Goal: Information Seeking & Learning: Learn about a topic

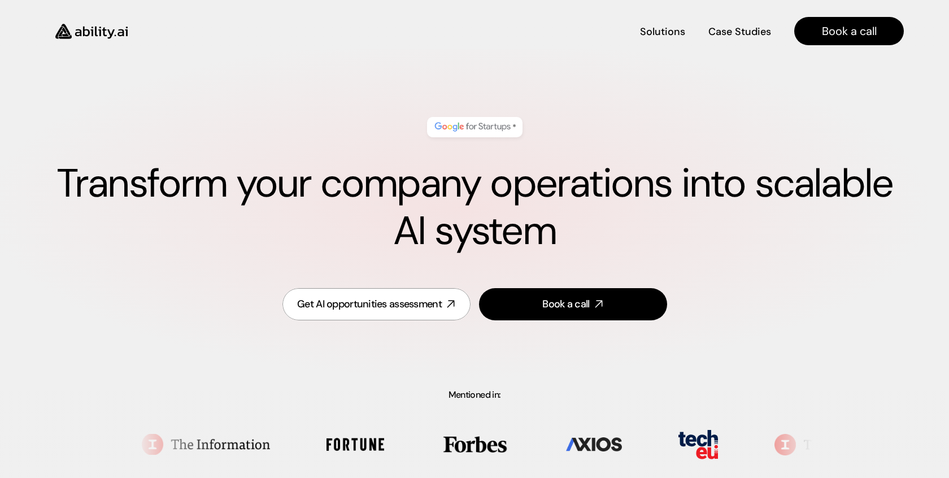
click at [127, 29] on img at bounding box center [91, 32] width 93 height 36
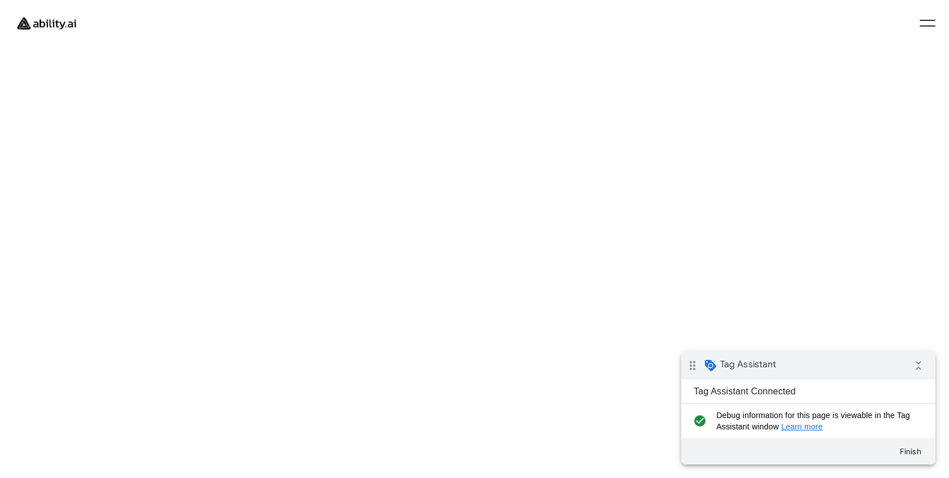
click at [930, 24] on div at bounding box center [928, 23] width 16 height 7
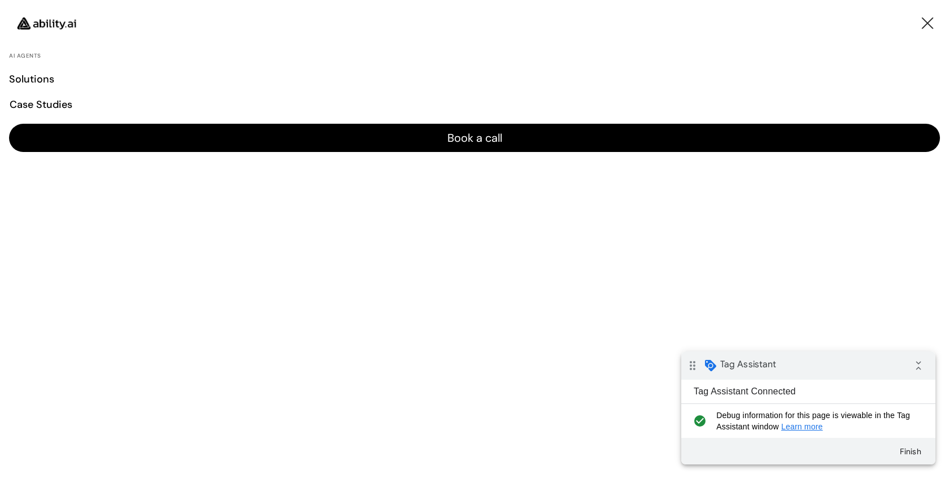
click at [930, 24] on div at bounding box center [928, 23] width 16 height 7
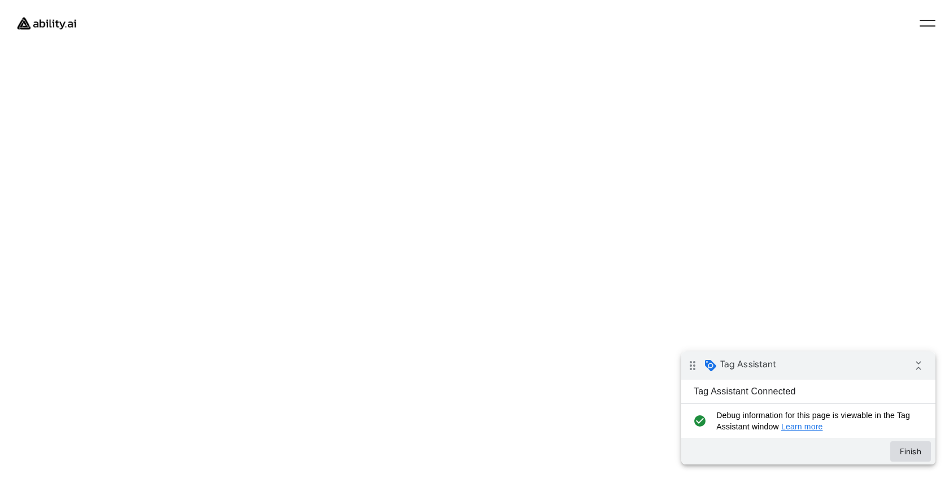
click at [912, 457] on button "Finish" at bounding box center [910, 451] width 41 height 20
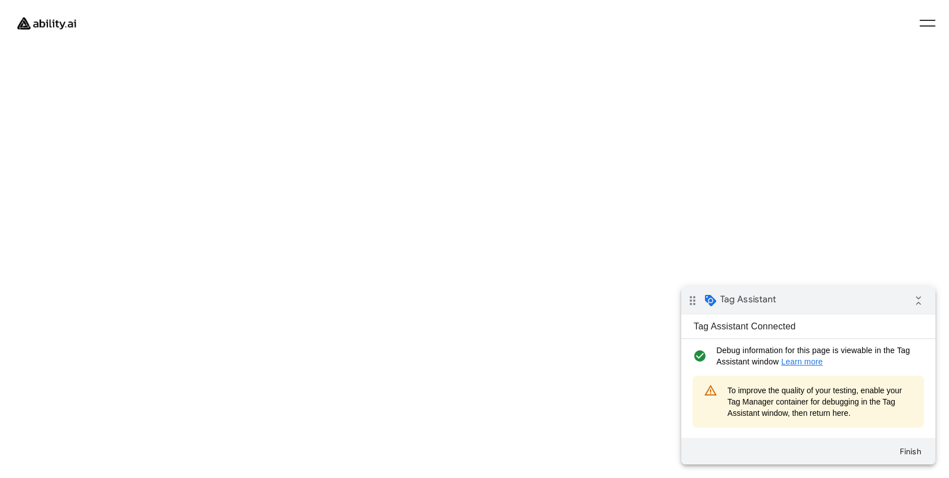
click at [68, 26] on img at bounding box center [46, 23] width 75 height 29
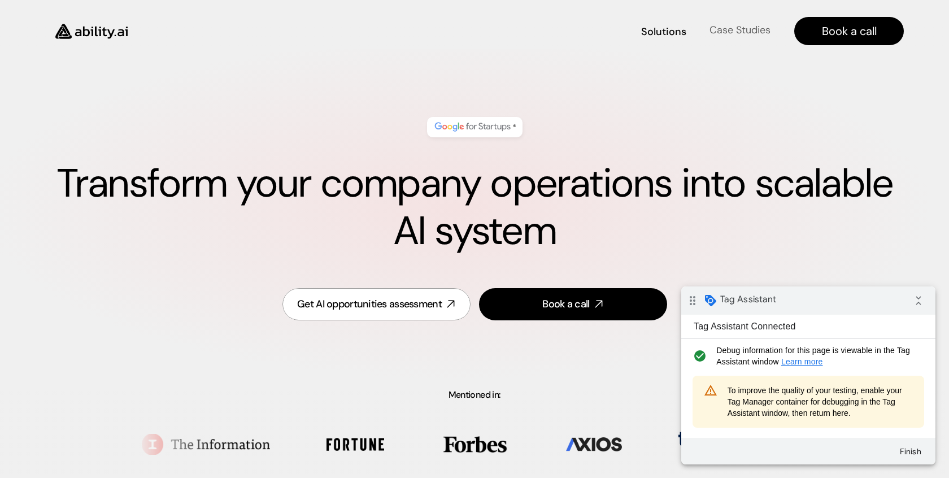
click at [756, 33] on h4 "Case Studies" at bounding box center [739, 30] width 61 height 14
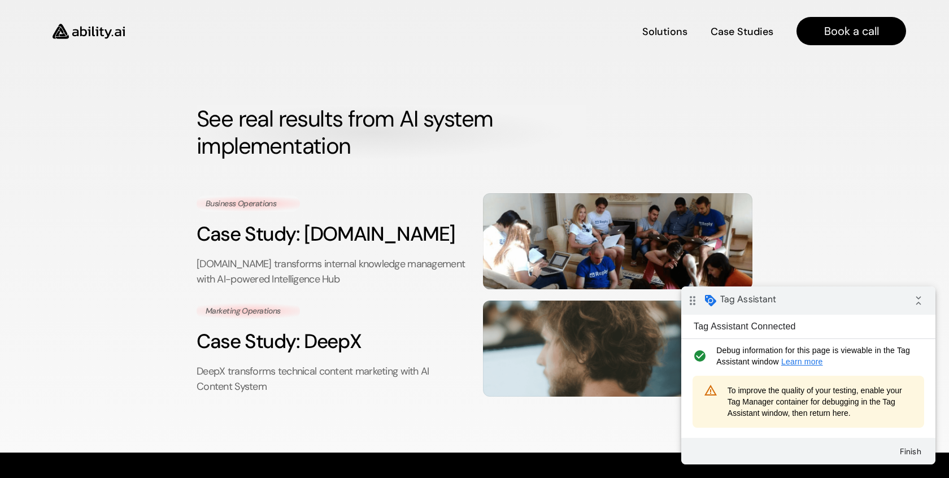
click at [95, 33] on img at bounding box center [88, 32] width 93 height 36
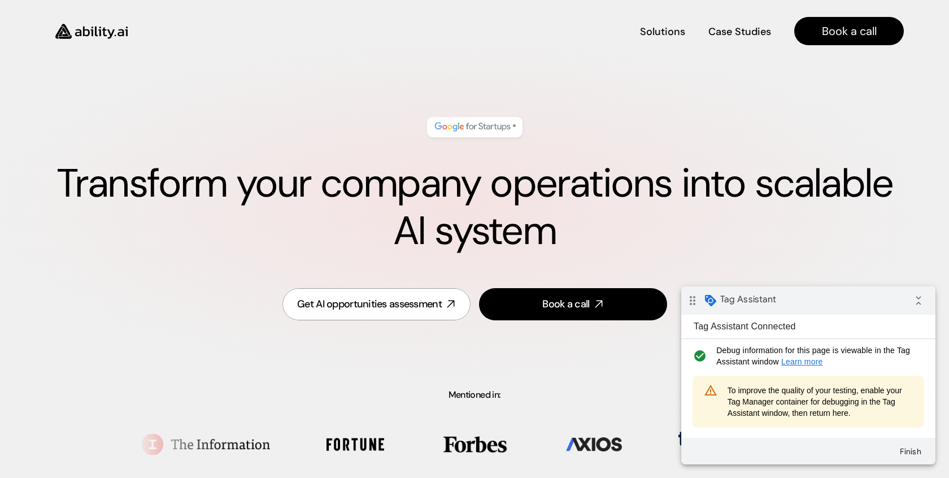
click at [657, 40] on h4 "Solutions" at bounding box center [662, 47] width 45 height 14
click at [98, 25] on img at bounding box center [91, 32] width 93 height 36
click at [104, 34] on img at bounding box center [91, 32] width 93 height 36
click at [377, 308] on div "Get AI opportunities assessment" at bounding box center [369, 304] width 145 height 14
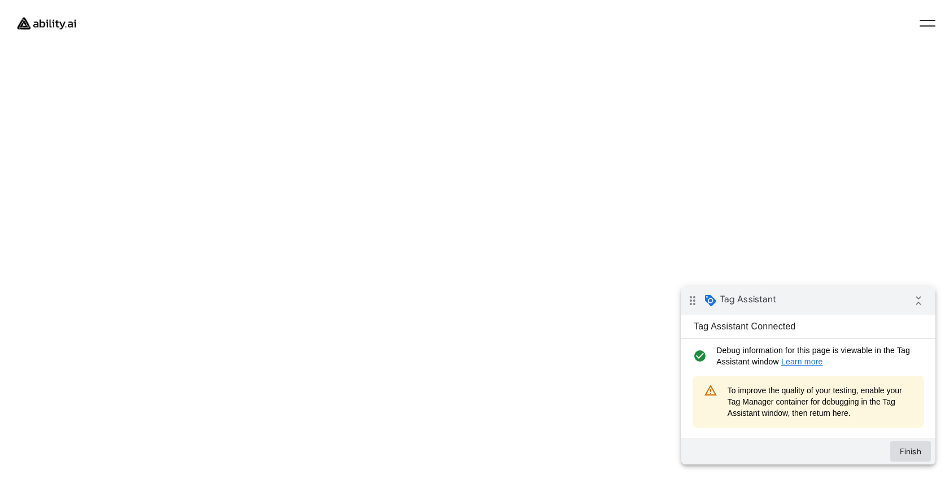
click at [910, 444] on button "Finish" at bounding box center [910, 451] width 41 height 20
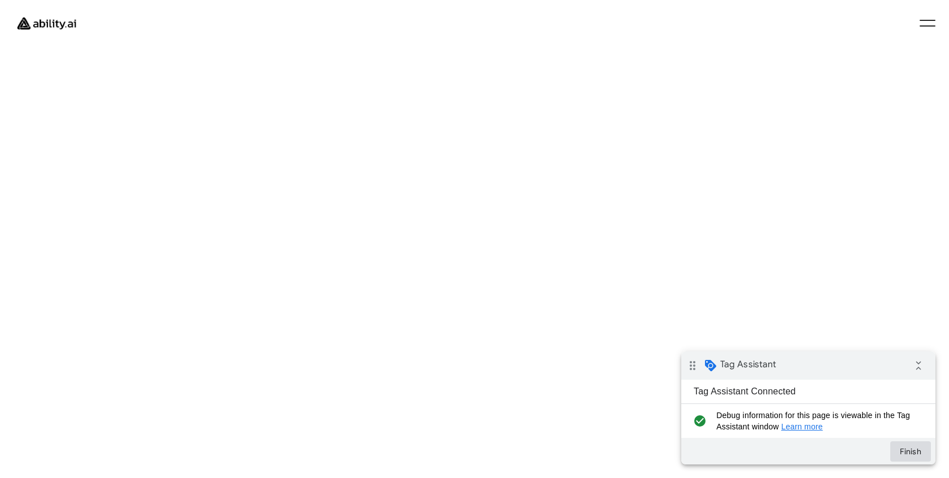
click at [910, 450] on button "Finish" at bounding box center [910, 451] width 41 height 20
click at [918, 447] on button "Finish" at bounding box center [910, 451] width 41 height 20
